Goal: Find specific page/section: Find specific page/section

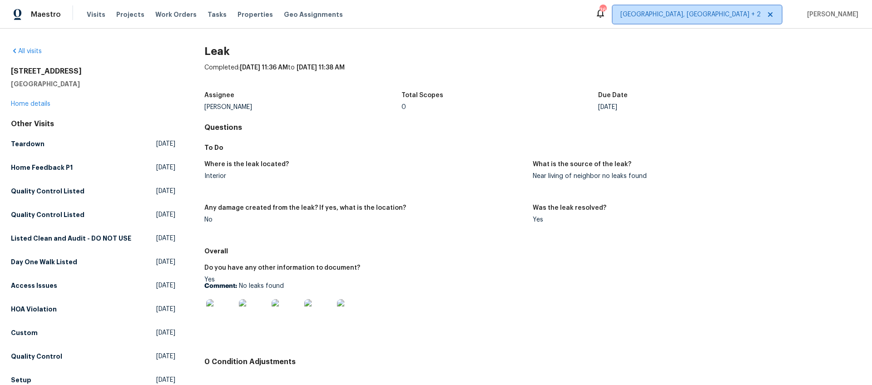
click at [725, 19] on span "[GEOGRAPHIC_DATA], [GEOGRAPHIC_DATA] + 2" at bounding box center [696, 14] width 169 height 18
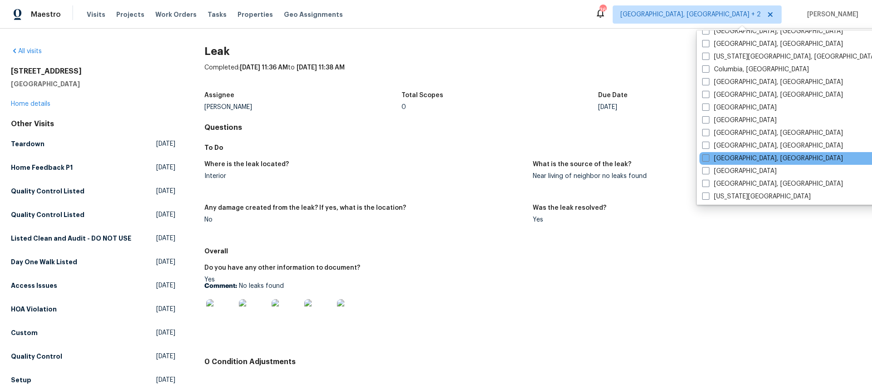
scroll to position [201, 0]
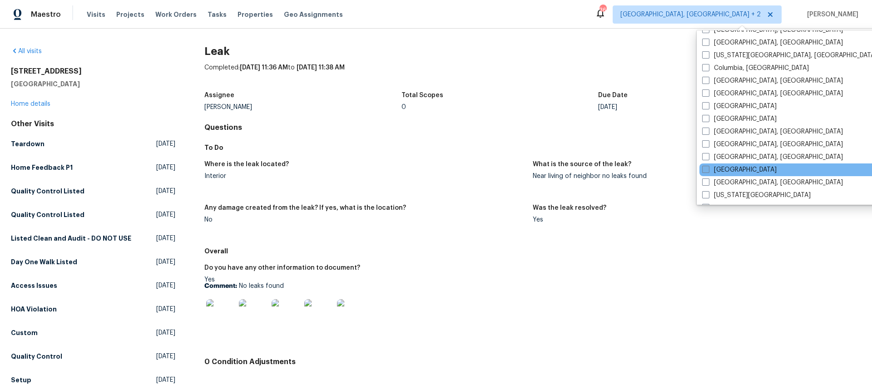
click at [723, 169] on label "[GEOGRAPHIC_DATA]" at bounding box center [739, 169] width 74 height 9
click at [708, 169] on input "[GEOGRAPHIC_DATA]" at bounding box center [705, 168] width 6 height 6
checkbox input "true"
click at [525, 67] on div "Completed: [DATE] 11:36 AM to [DATE] 11:38 AM" at bounding box center [532, 75] width 656 height 24
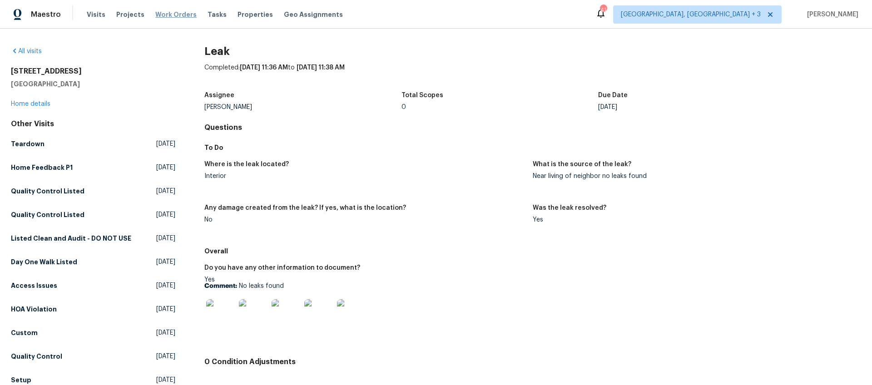
click at [163, 16] on span "Work Orders" at bounding box center [175, 14] width 41 height 9
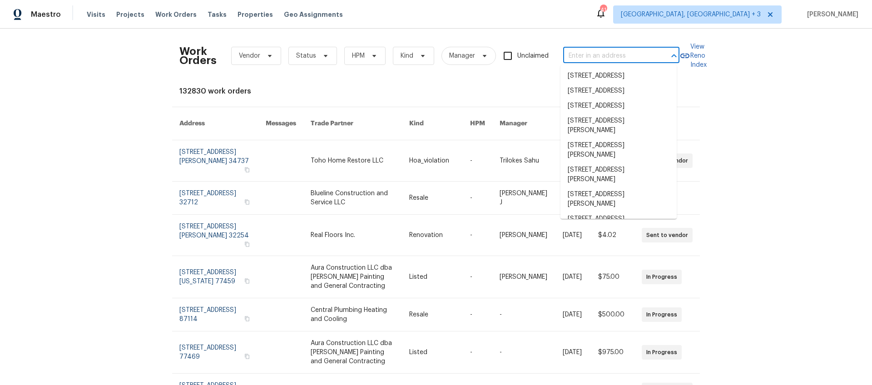
click at [587, 56] on input "text" at bounding box center [608, 56] width 91 height 14
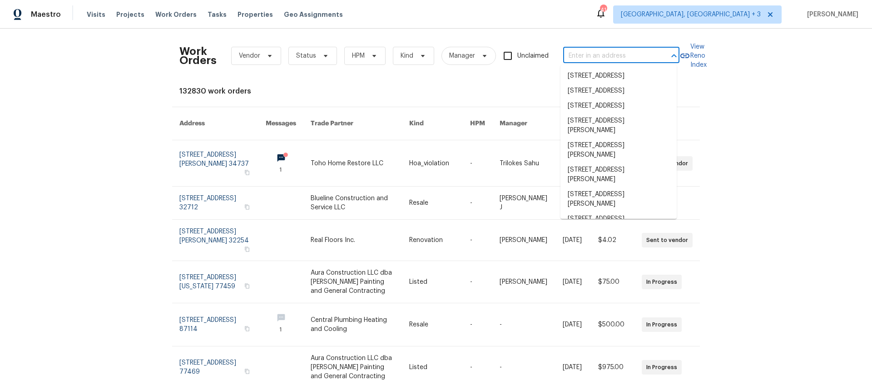
paste input "[STREET_ADDRESS]"
type input "[STREET_ADDRESS]"
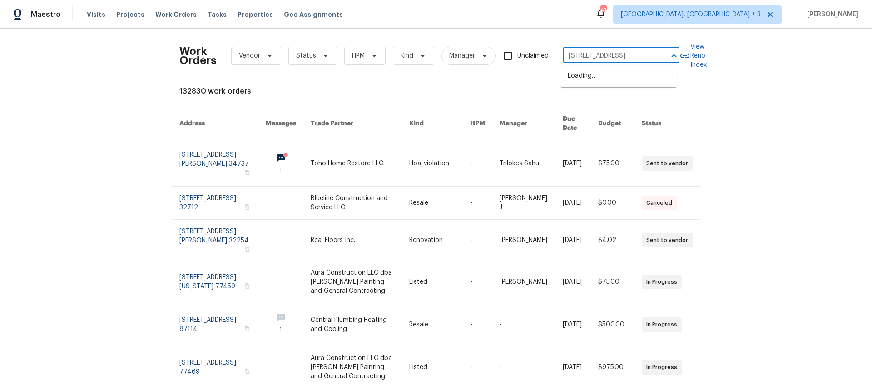
scroll to position [0, 33]
click at [583, 75] on li "[STREET_ADDRESS]" at bounding box center [618, 76] width 116 height 15
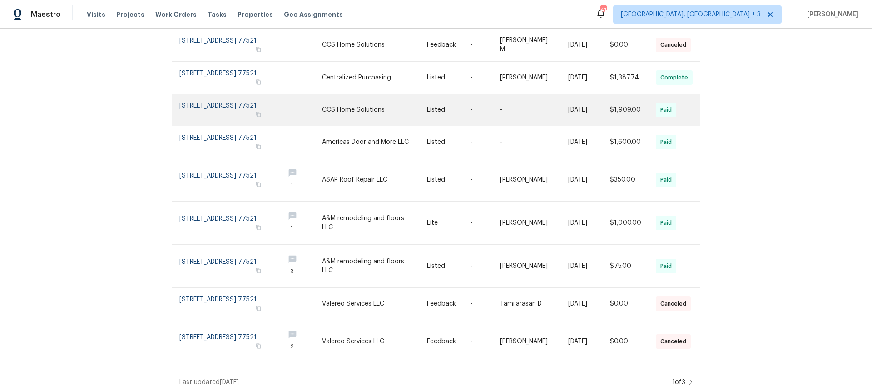
scroll to position [53, 0]
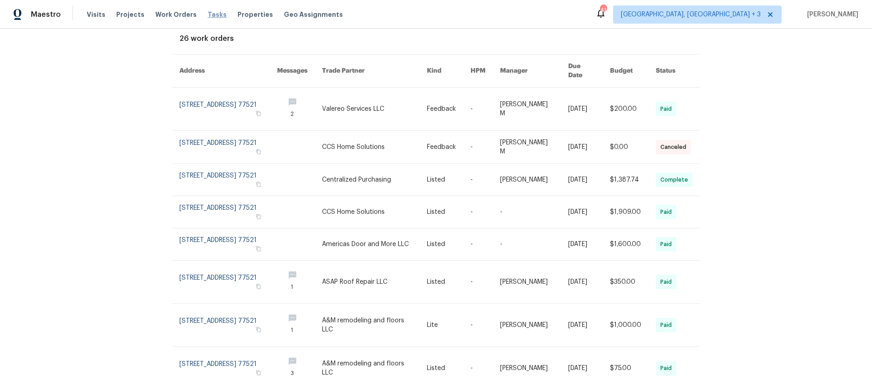
click at [209, 13] on span "Tasks" at bounding box center [216, 14] width 19 height 6
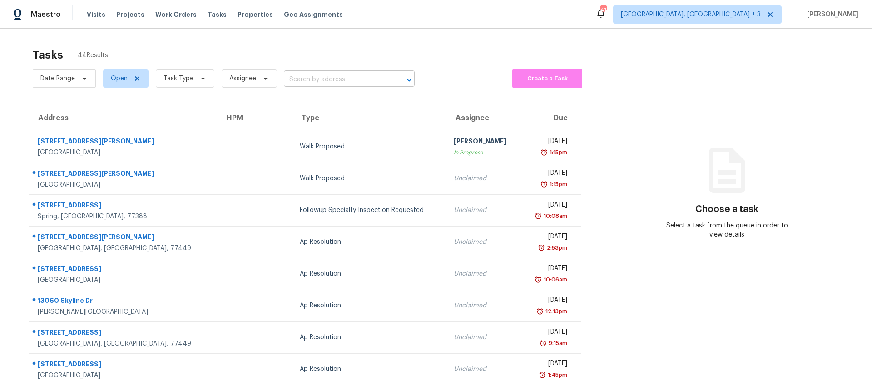
click at [319, 79] on input "text" at bounding box center [336, 80] width 105 height 14
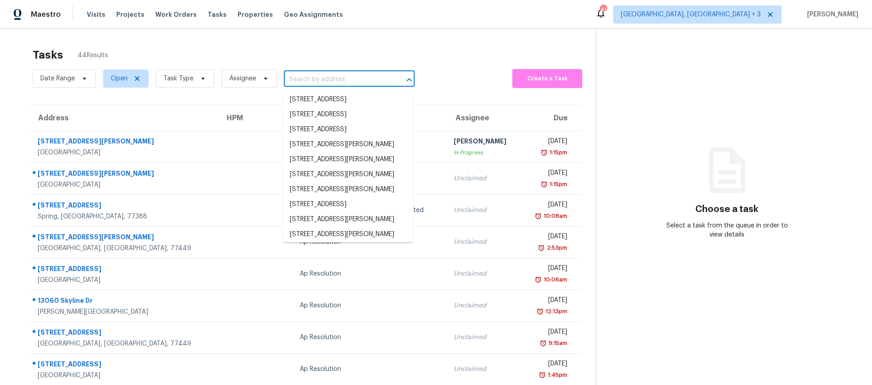
paste input "[STREET_ADDRESS]"
type input "[STREET_ADDRESS]"
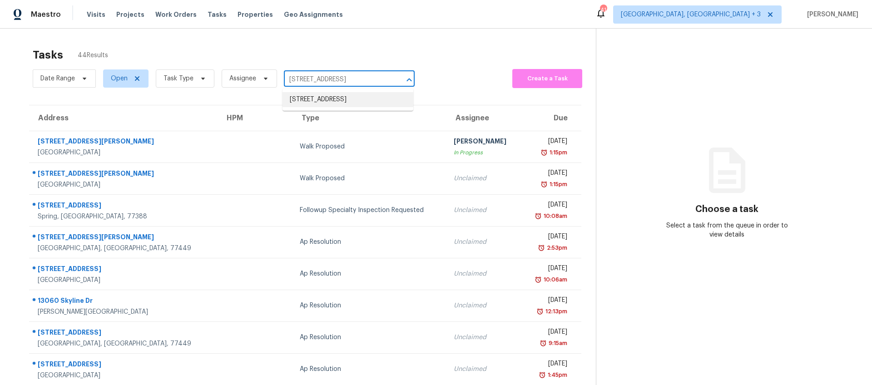
click at [337, 107] on li "[STREET_ADDRESS]" at bounding box center [347, 99] width 131 height 15
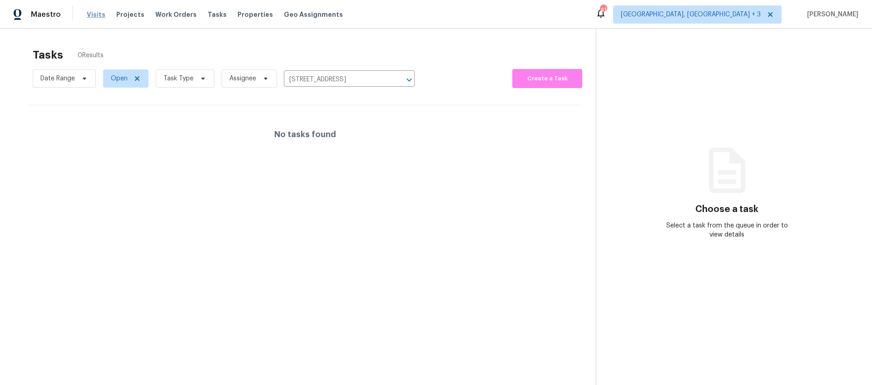
click at [91, 18] on span "Visits" at bounding box center [96, 14] width 19 height 9
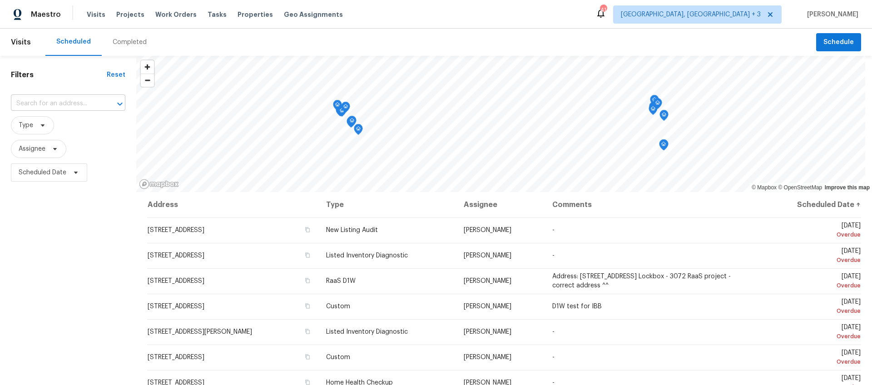
click at [87, 99] on input "text" at bounding box center [55, 104] width 89 height 14
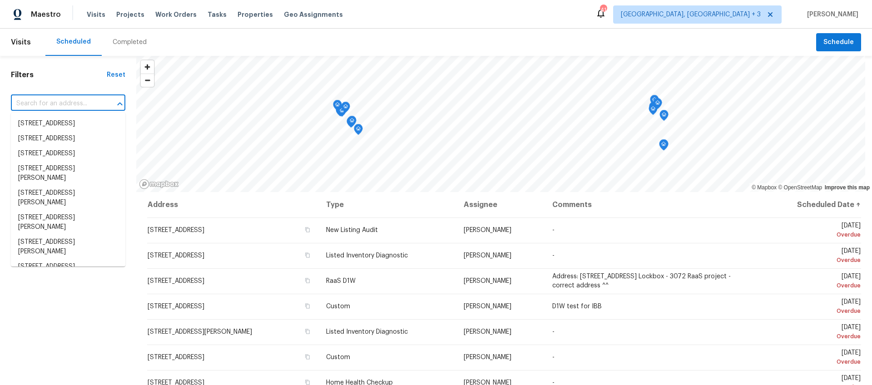
paste input "[STREET_ADDRESS]"
type input "[STREET_ADDRESS]"
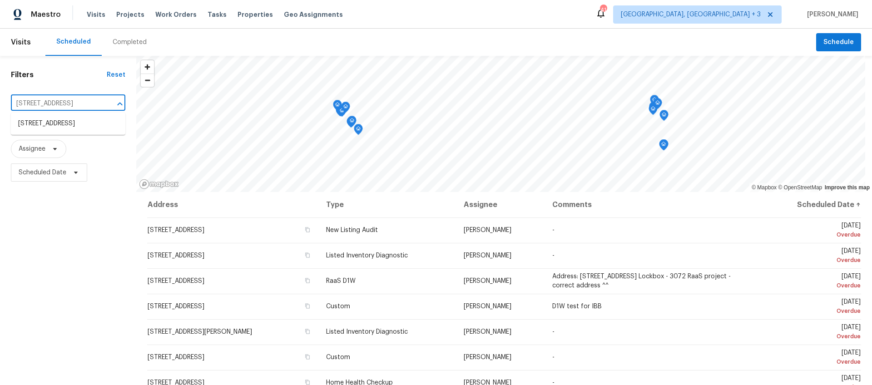
scroll to position [0, 35]
click at [83, 123] on li "[STREET_ADDRESS]" at bounding box center [68, 123] width 114 height 15
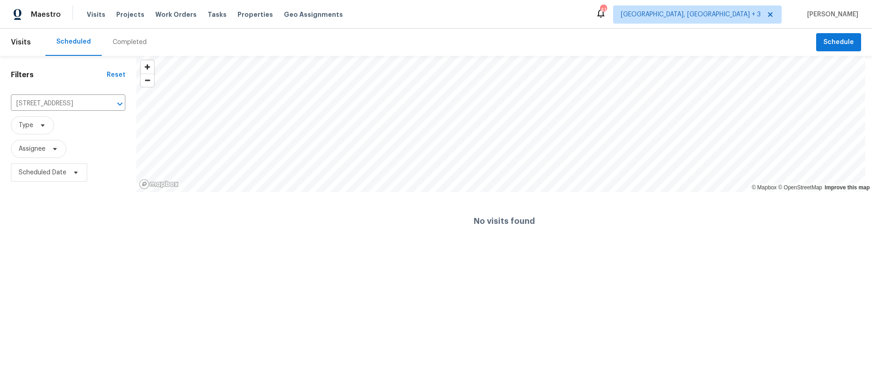
click at [132, 43] on div "Completed" at bounding box center [130, 42] width 34 height 9
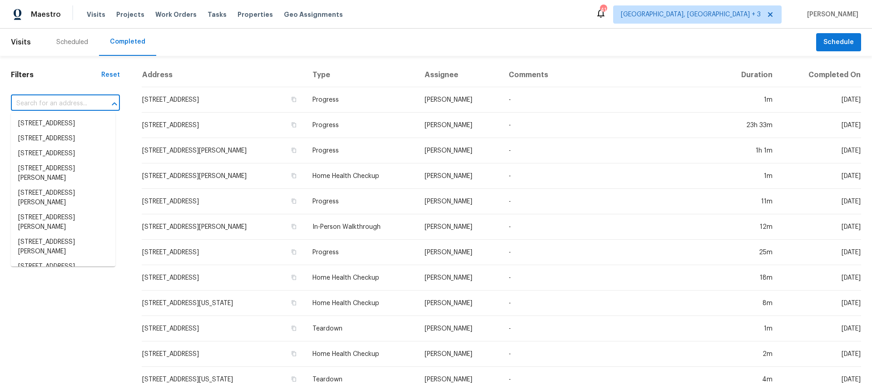
click at [65, 101] on input "text" at bounding box center [53, 104] width 84 height 14
paste input "[STREET_ADDRESS]"
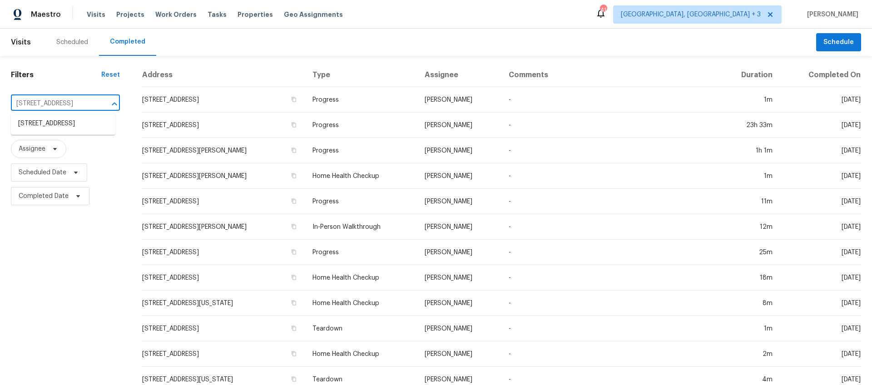
type input "[STREET_ADDRESS]"
click at [62, 131] on li "[STREET_ADDRESS]" at bounding box center [63, 123] width 104 height 15
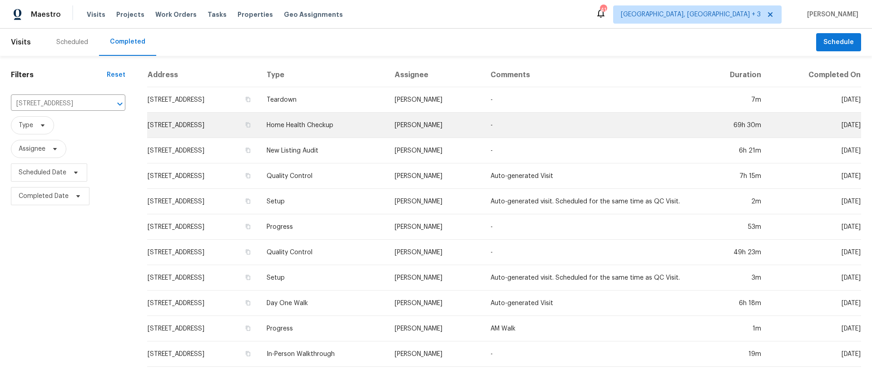
click at [243, 125] on td "[STREET_ADDRESS]" at bounding box center [203, 125] width 112 height 25
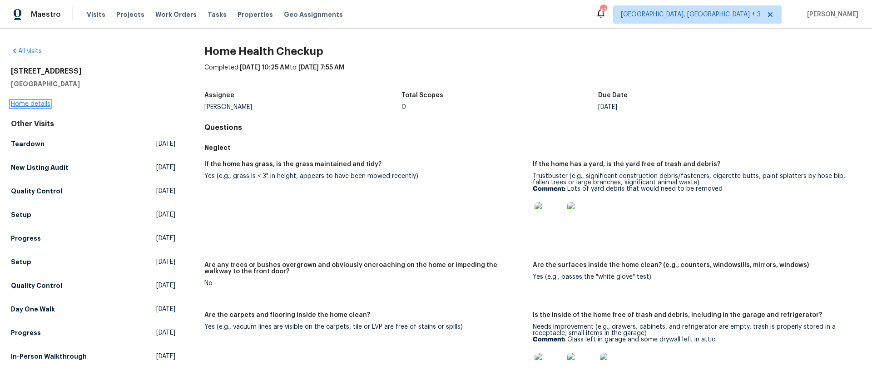
click at [41, 102] on link "Home details" at bounding box center [30, 104] width 39 height 6
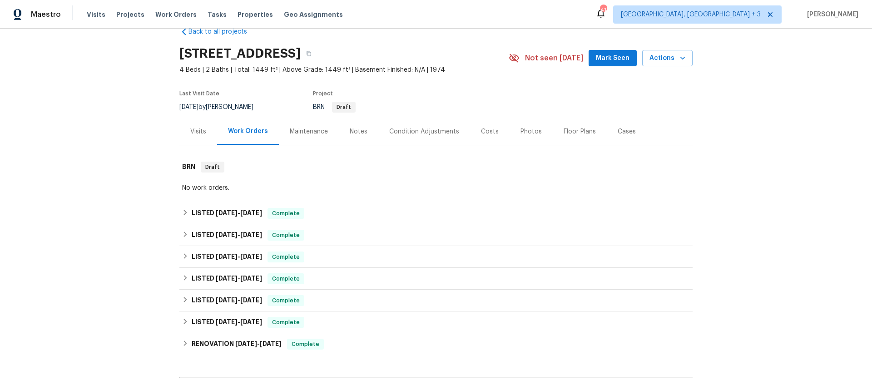
scroll to position [21, 0]
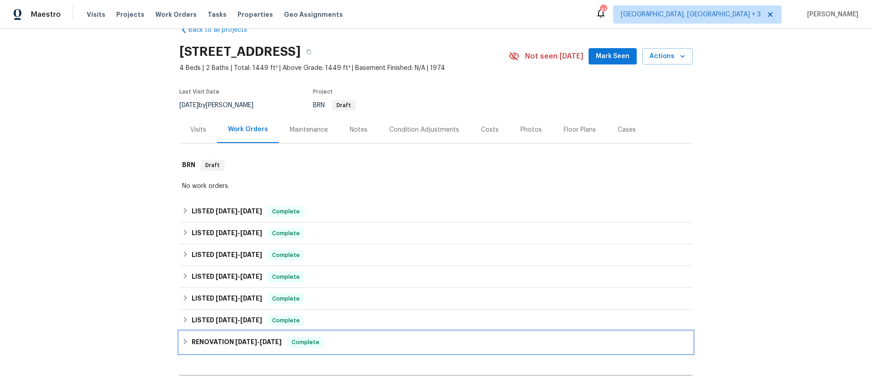
click at [184, 341] on icon at bounding box center [185, 341] width 3 height 5
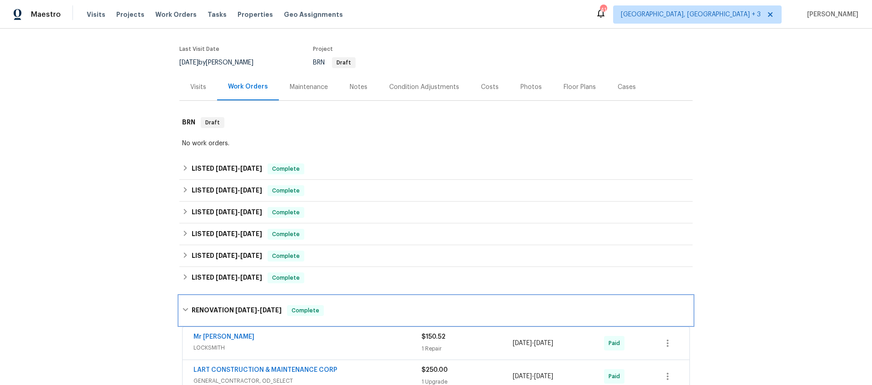
scroll to position [9, 0]
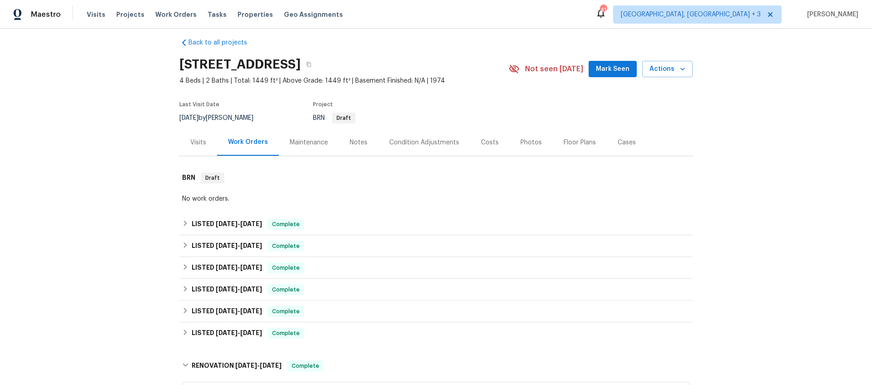
click at [312, 143] on div "Maintenance" at bounding box center [309, 142] width 38 height 9
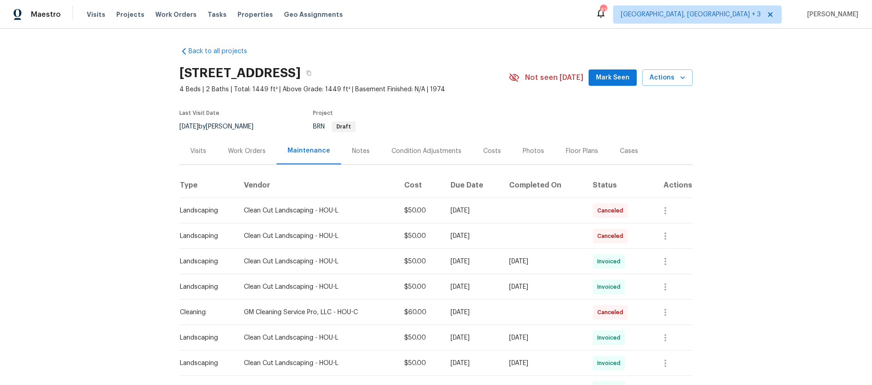
click at [365, 153] on div "Notes" at bounding box center [360, 151] width 39 height 27
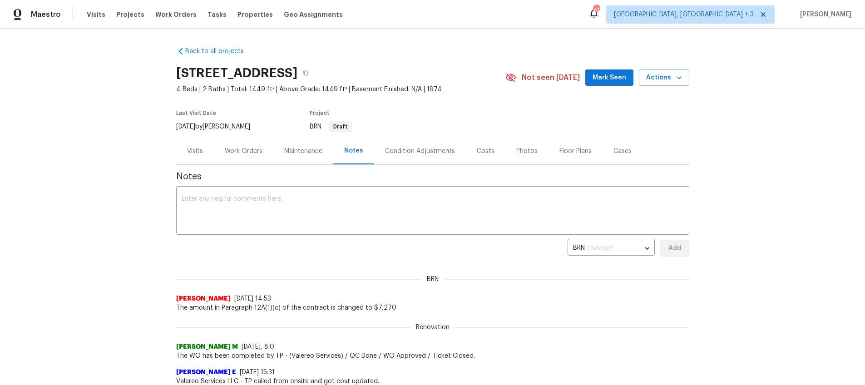
click at [400, 152] on div "Condition Adjustments" at bounding box center [420, 151] width 70 height 9
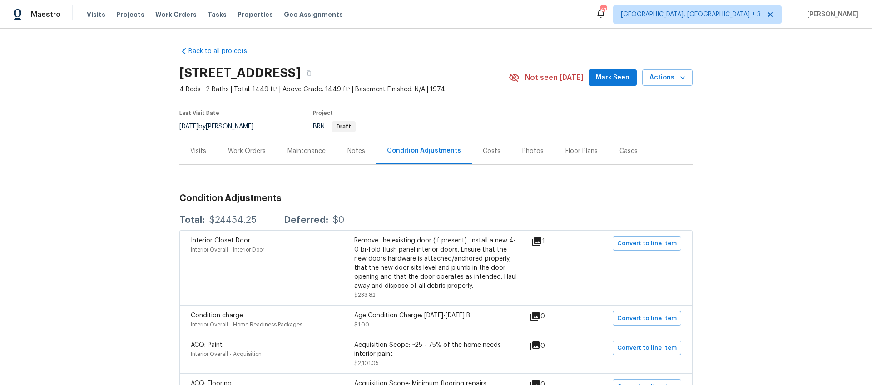
click at [483, 154] on div "Costs" at bounding box center [492, 151] width 18 height 9
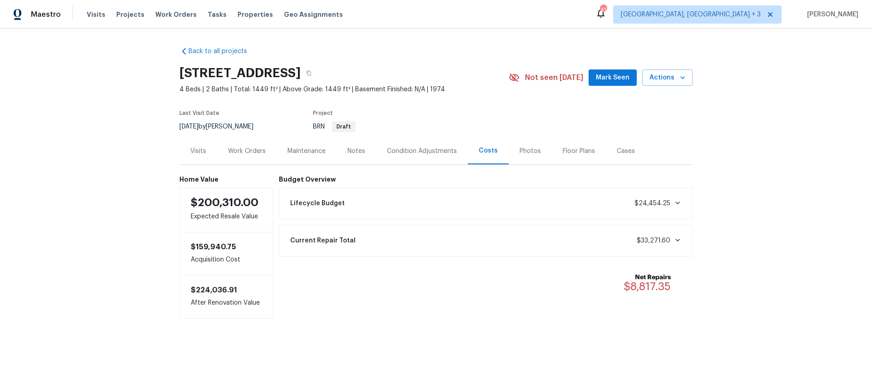
click at [526, 151] on div "Photos" at bounding box center [529, 151] width 21 height 9
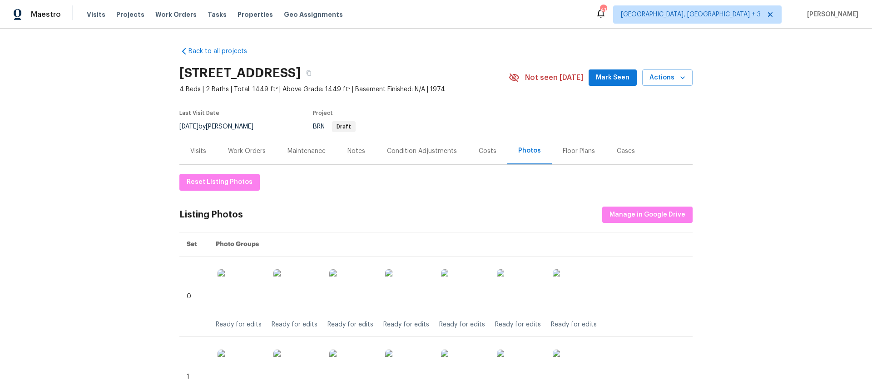
click at [563, 151] on div "Floor Plans" at bounding box center [579, 151] width 32 height 9
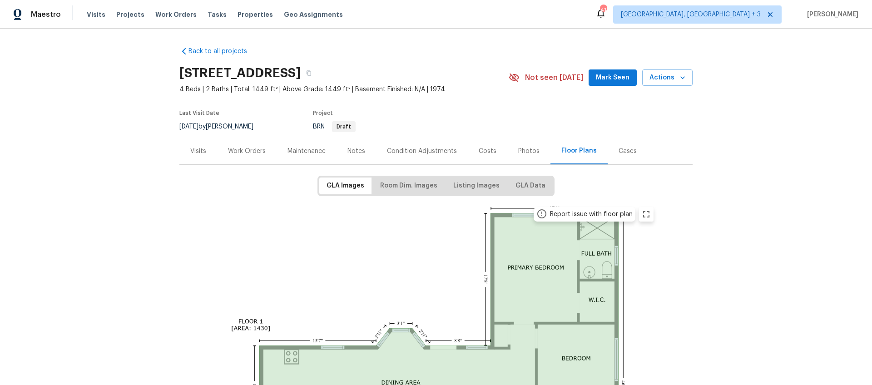
click at [624, 149] on div "Cases" at bounding box center [627, 151] width 18 height 9
